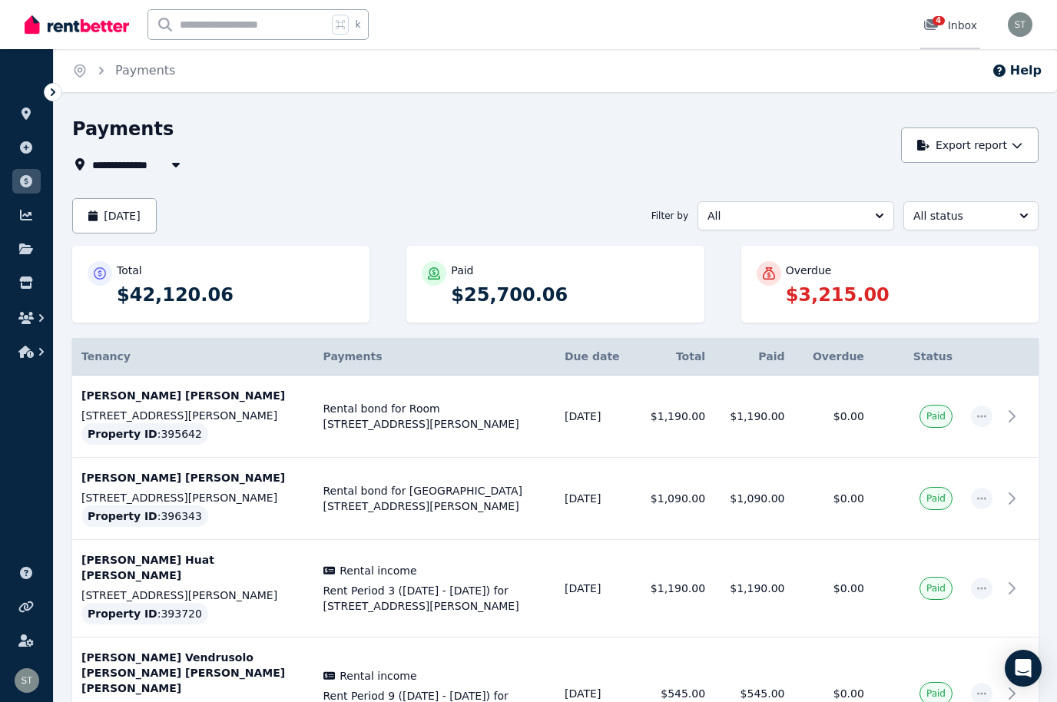
click at [941, 19] on span "4" at bounding box center [939, 20] width 12 height 9
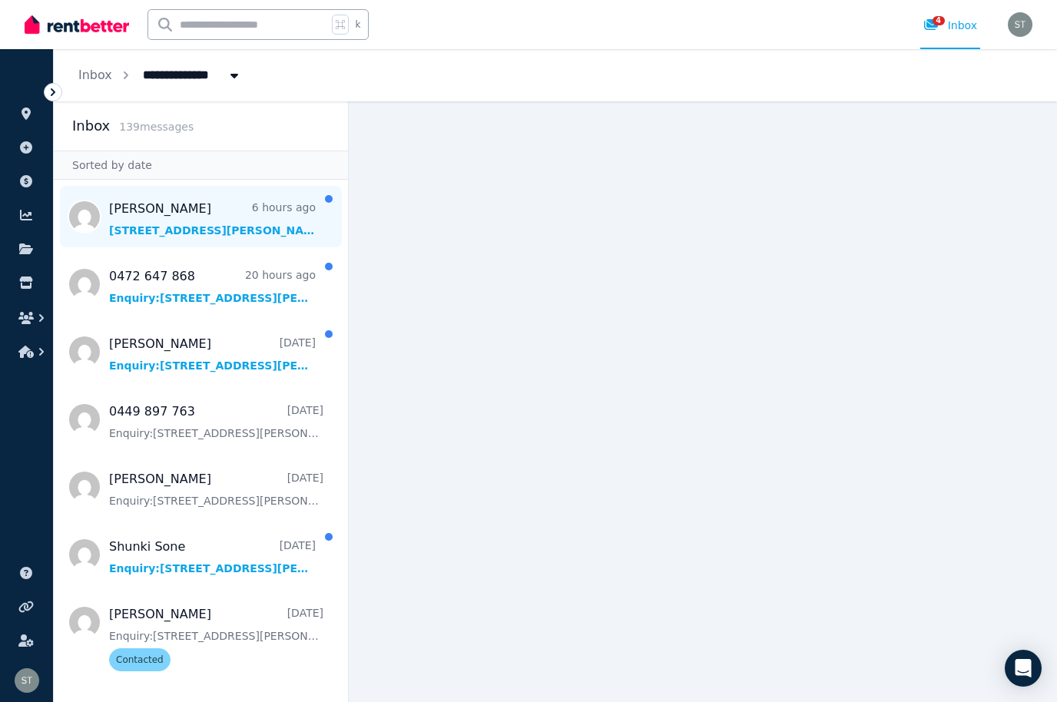
click at [203, 207] on span "Message list" at bounding box center [201, 216] width 294 height 61
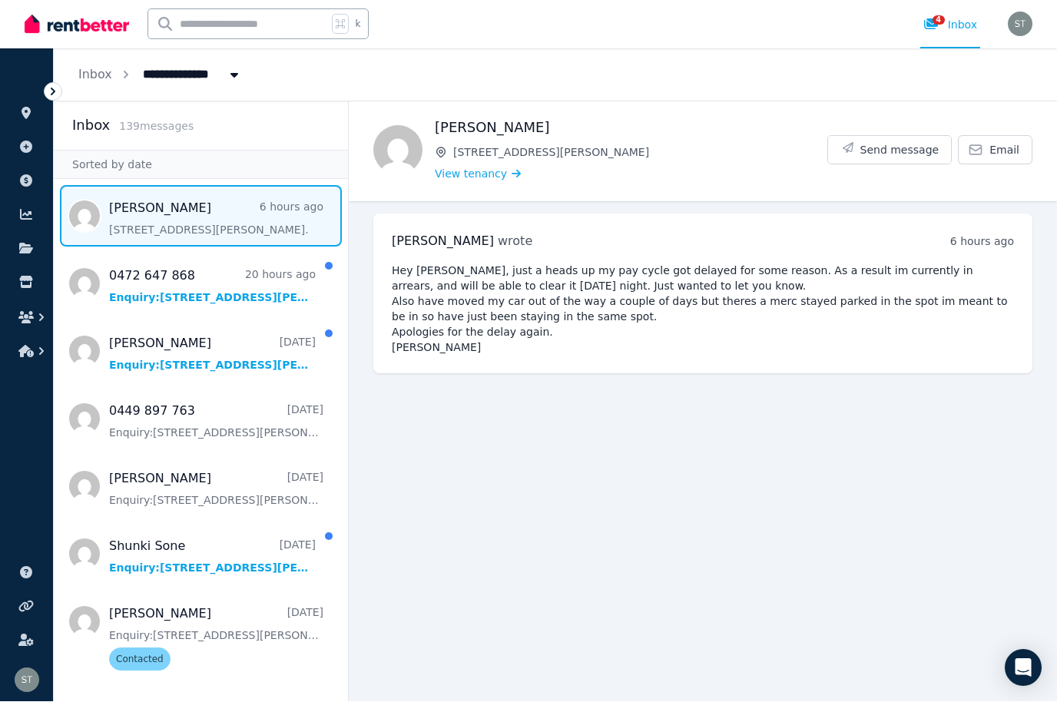
scroll to position [53, 0]
click at [879, 143] on span "Send message" at bounding box center [900, 150] width 79 height 15
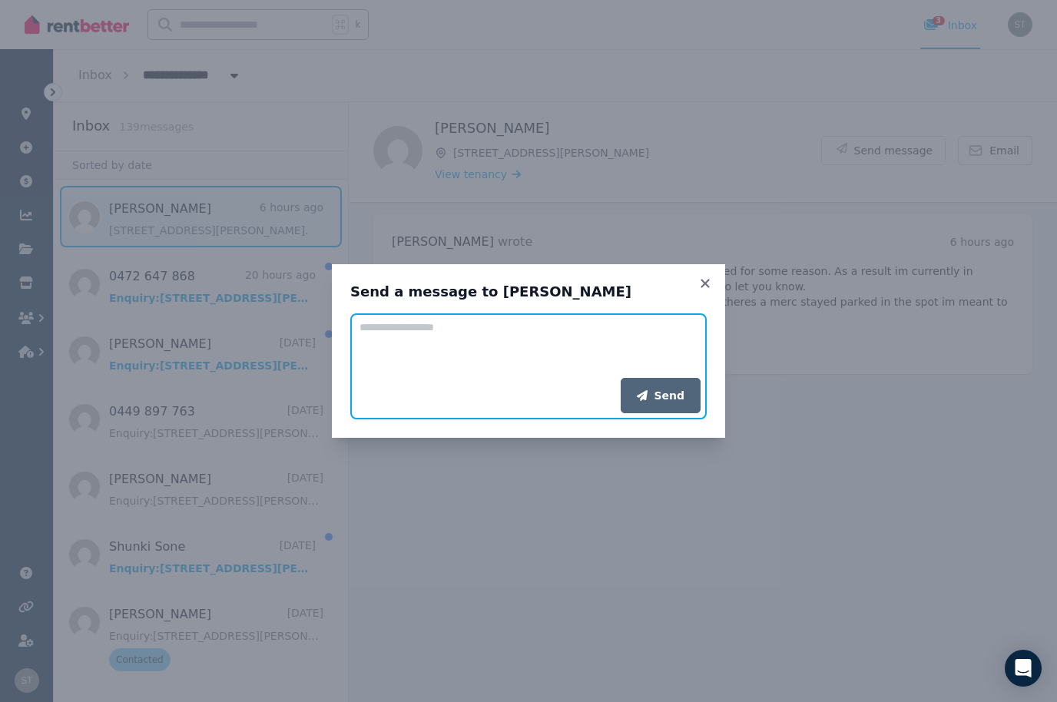
click at [456, 337] on textarea "Add your message" at bounding box center [528, 346] width 357 height 65
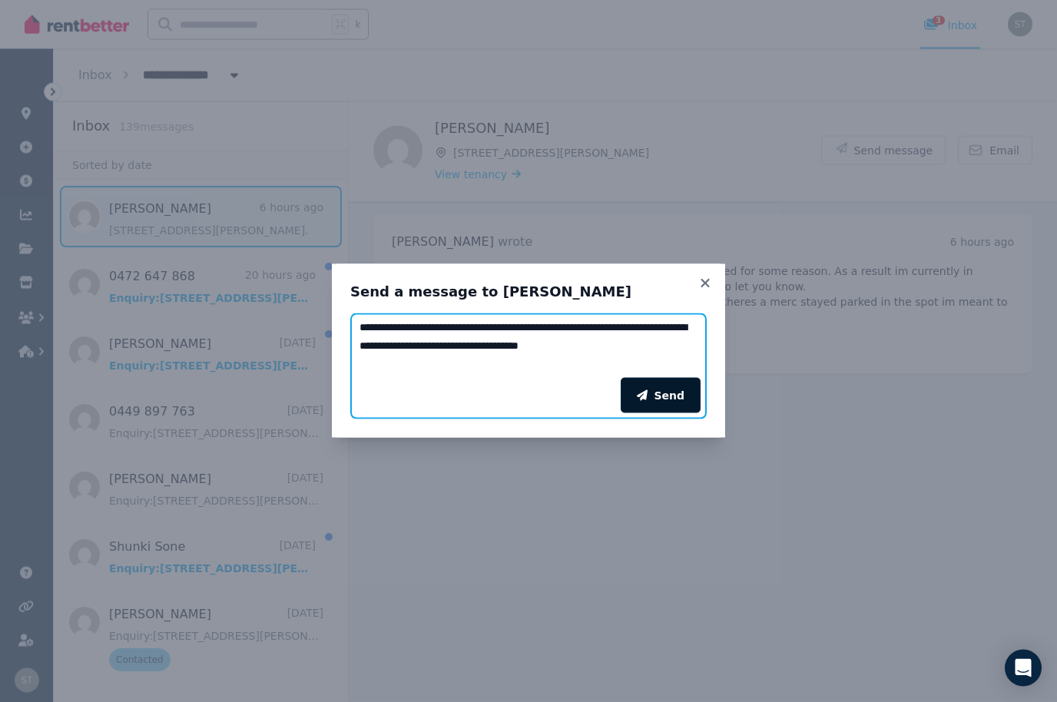
type textarea "**********"
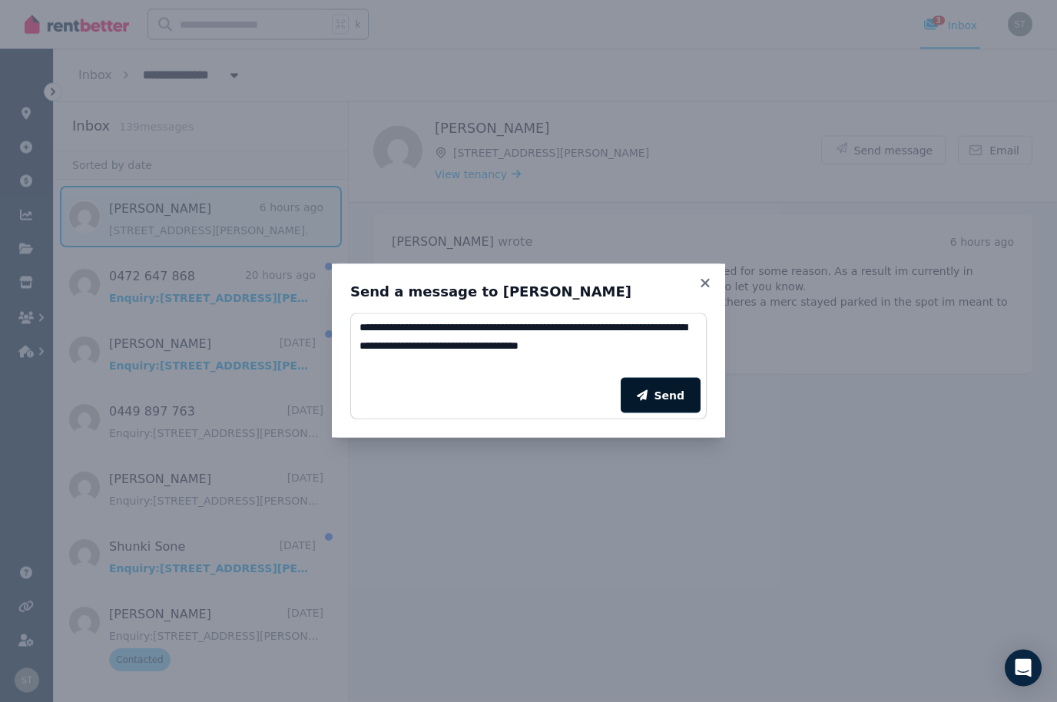
click at [675, 404] on button "Send" at bounding box center [661, 395] width 80 height 35
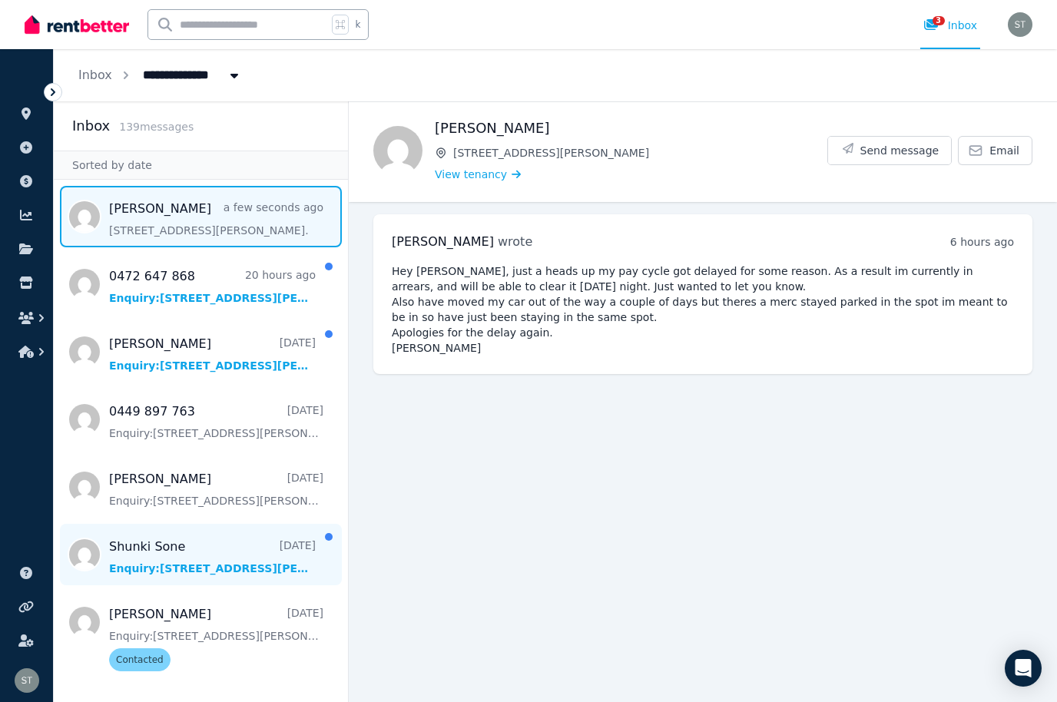
click at [236, 524] on span "Message list" at bounding box center [201, 554] width 294 height 61
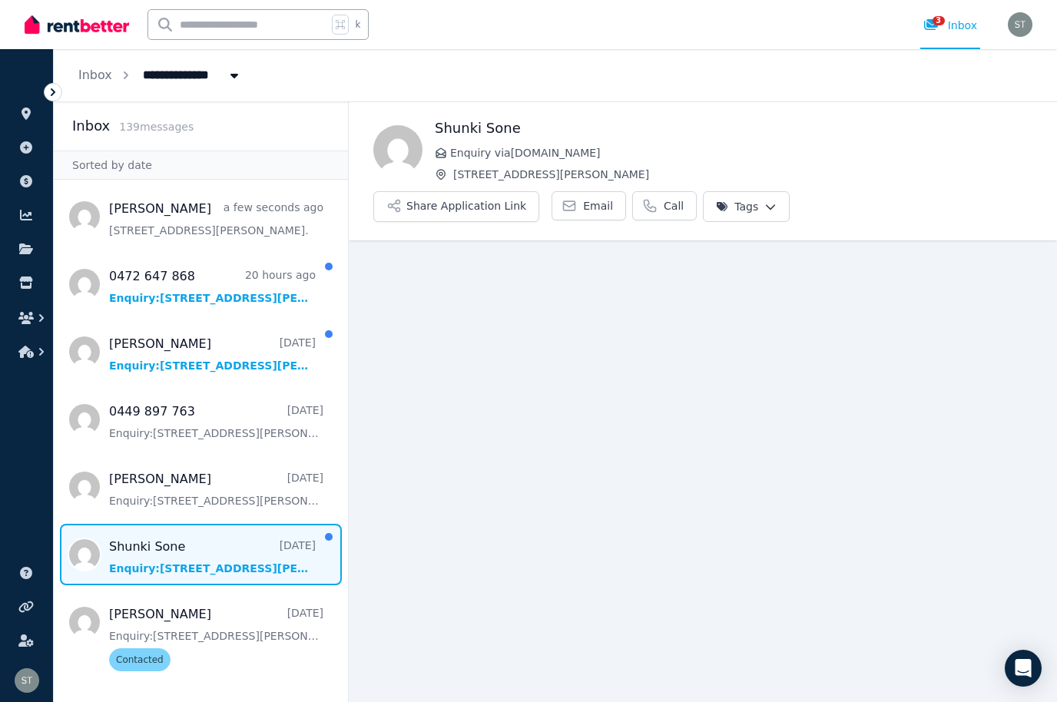
scroll to position [53, 0]
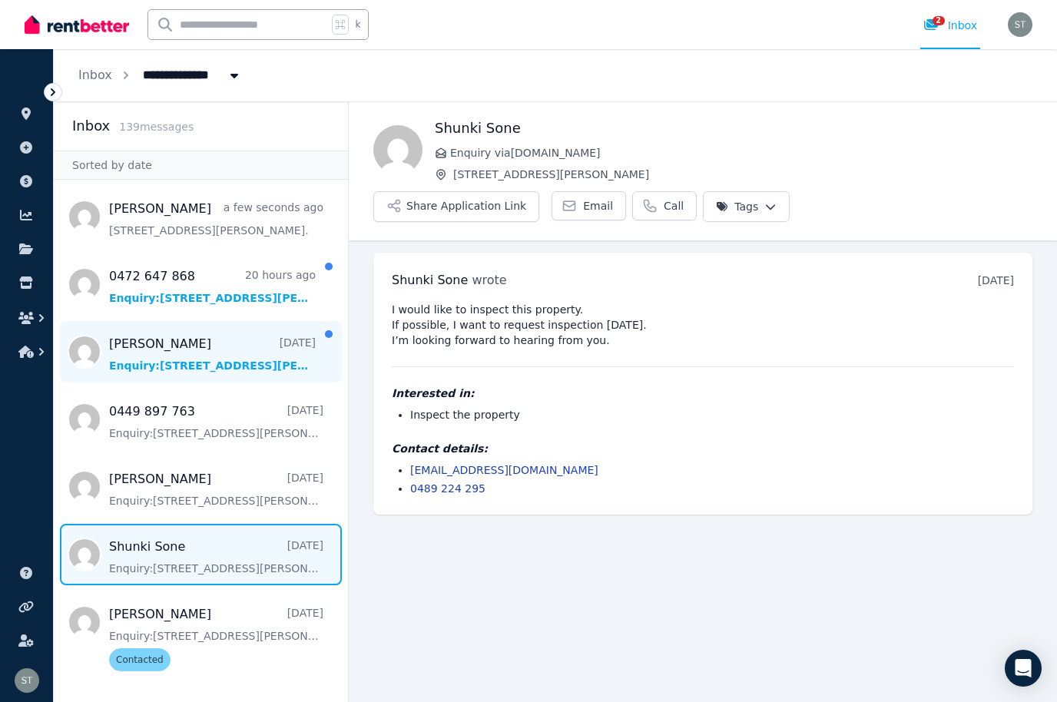
click at [266, 321] on span "Message list" at bounding box center [201, 351] width 294 height 61
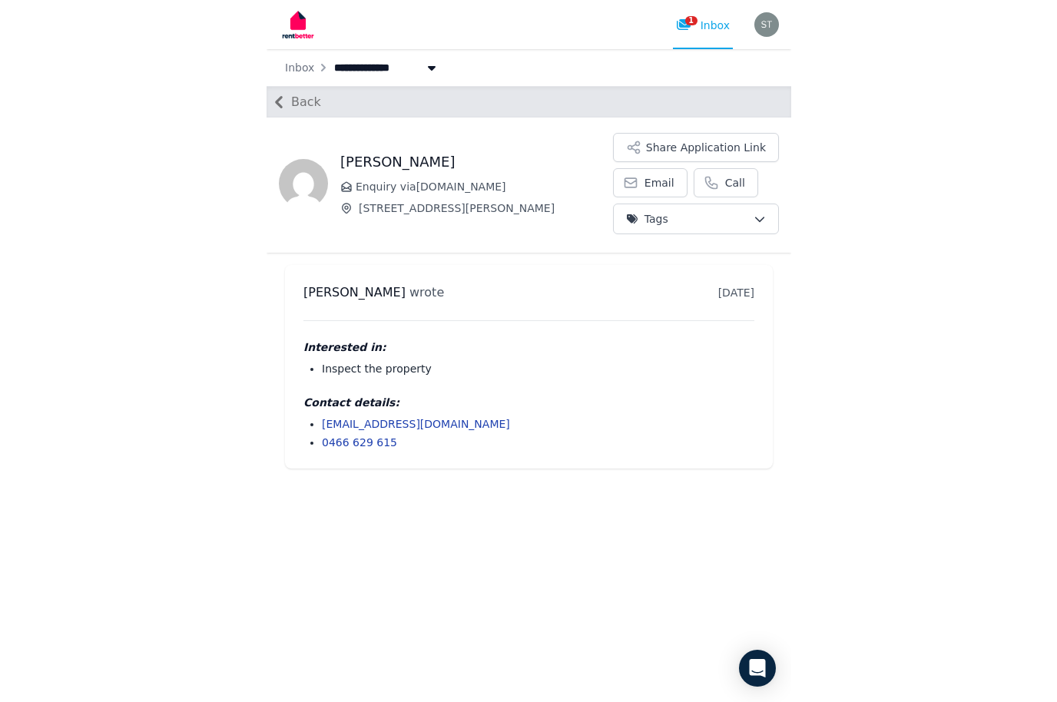
scroll to position [48, 0]
